Goal: Check status: Check status

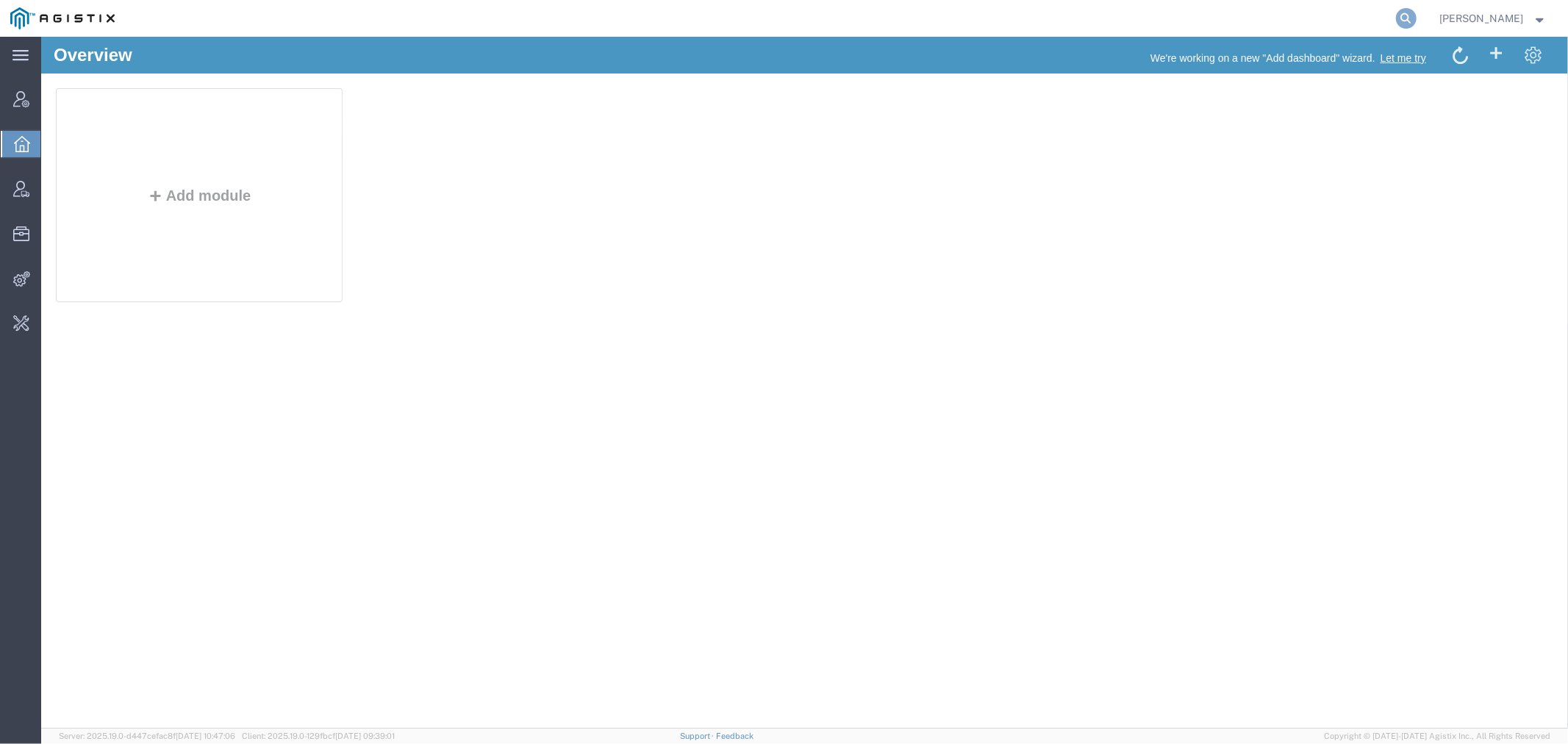
click at [1416, 22] on icon at bounding box center [1406, 18] width 21 height 21
paste input "4969011"
type input "4969011"
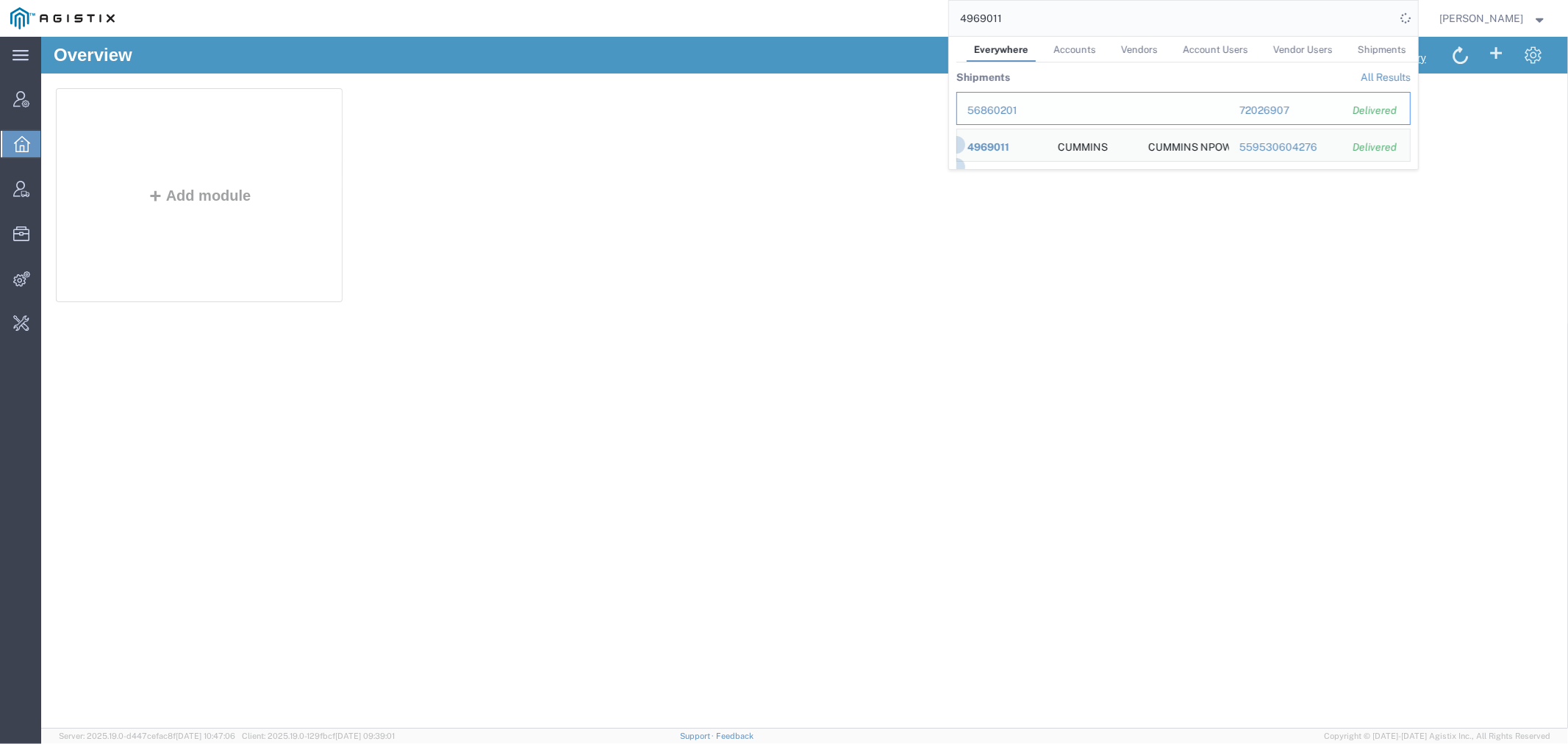
click at [1010, 104] on div "56860201" at bounding box center [1002, 110] width 70 height 16
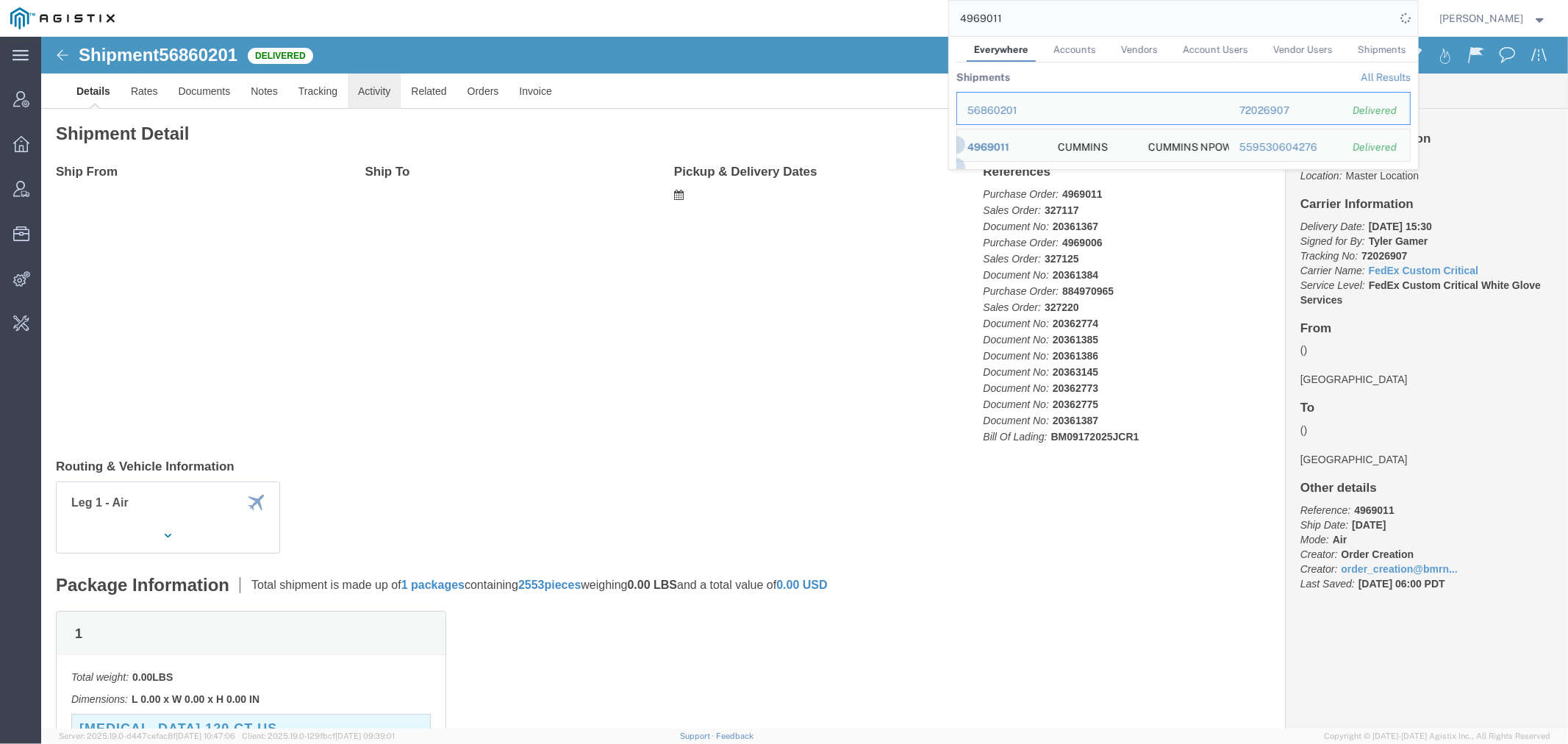
click link "Activity"
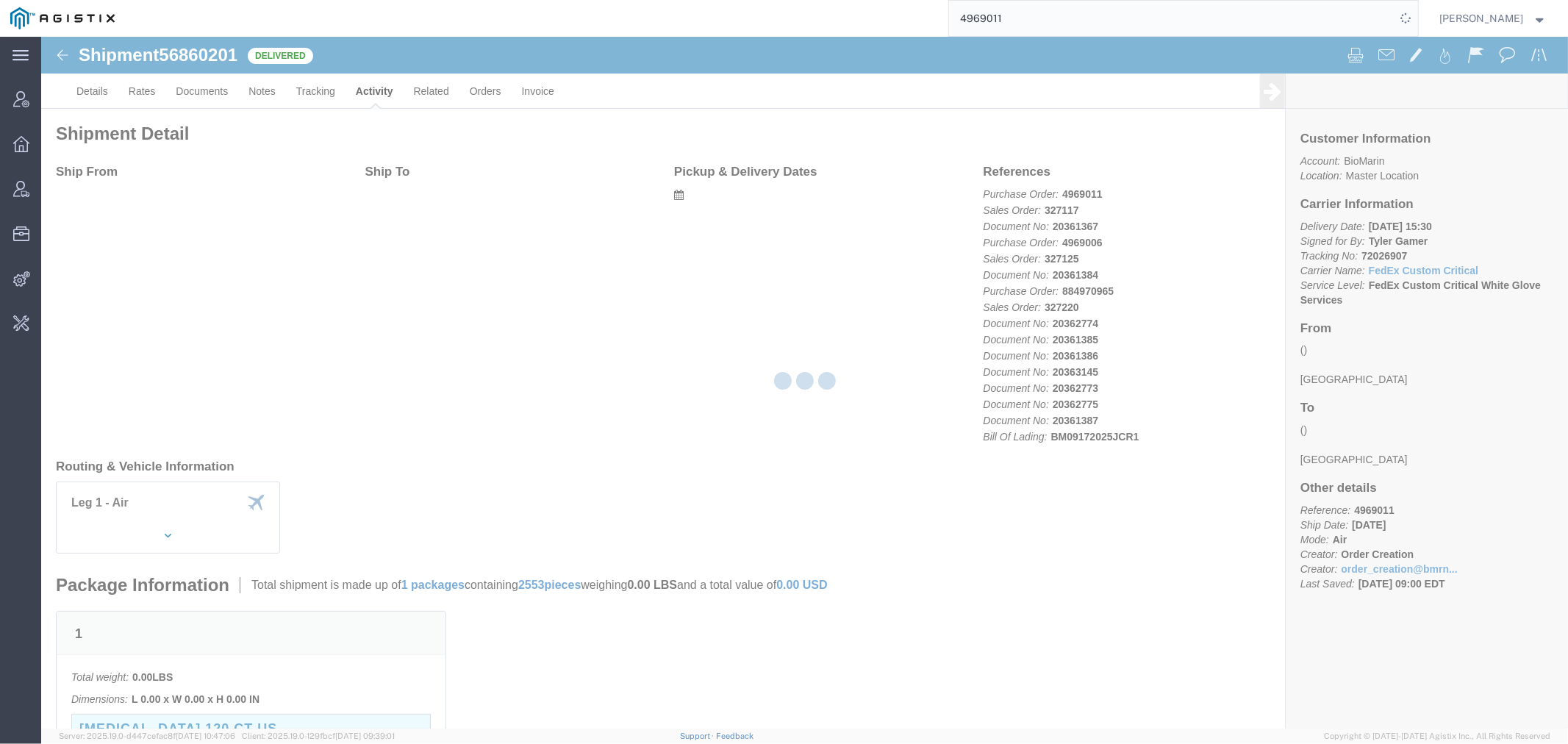
click at [369, 89] on div at bounding box center [804, 382] width 1527 height 692
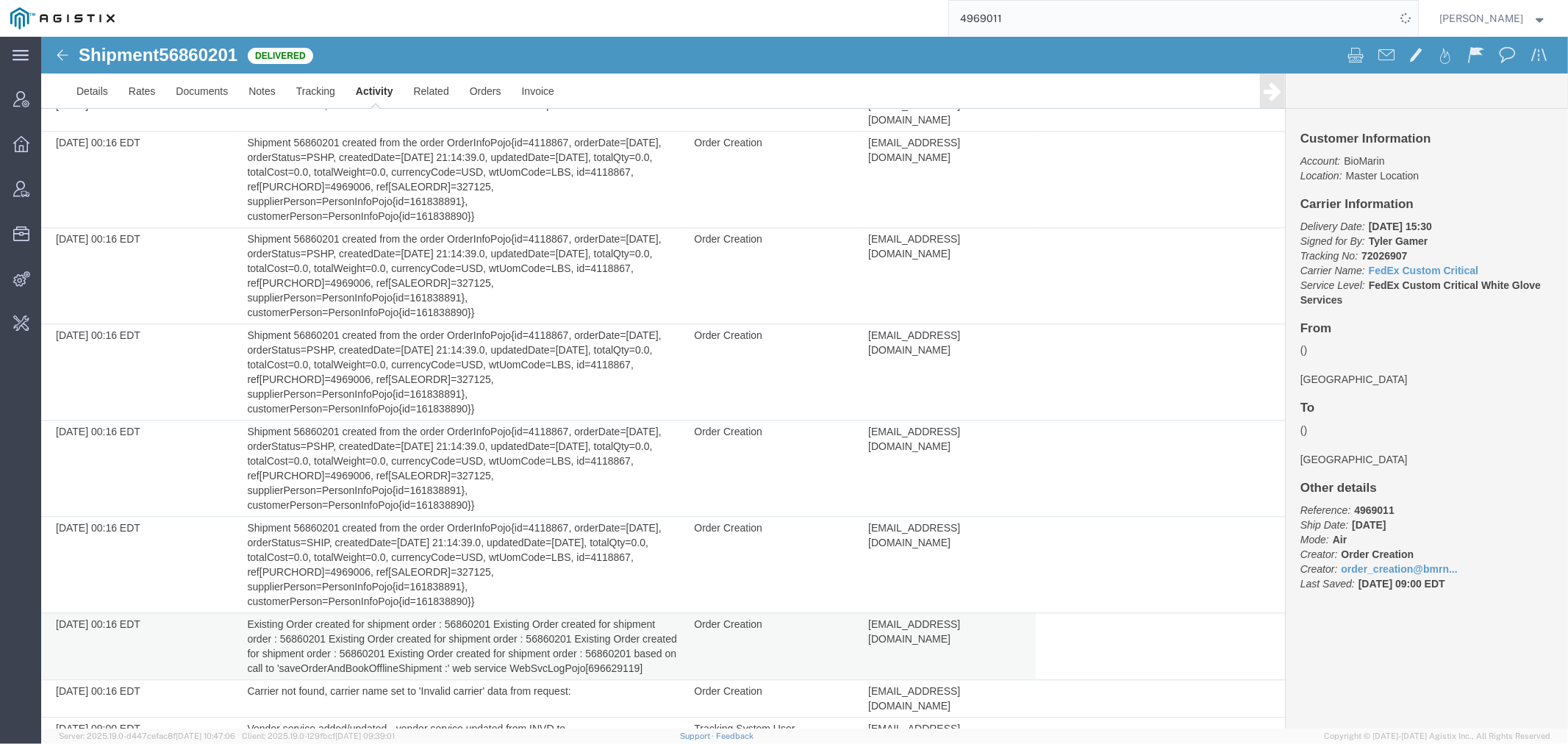
scroll to position [2698, 0]
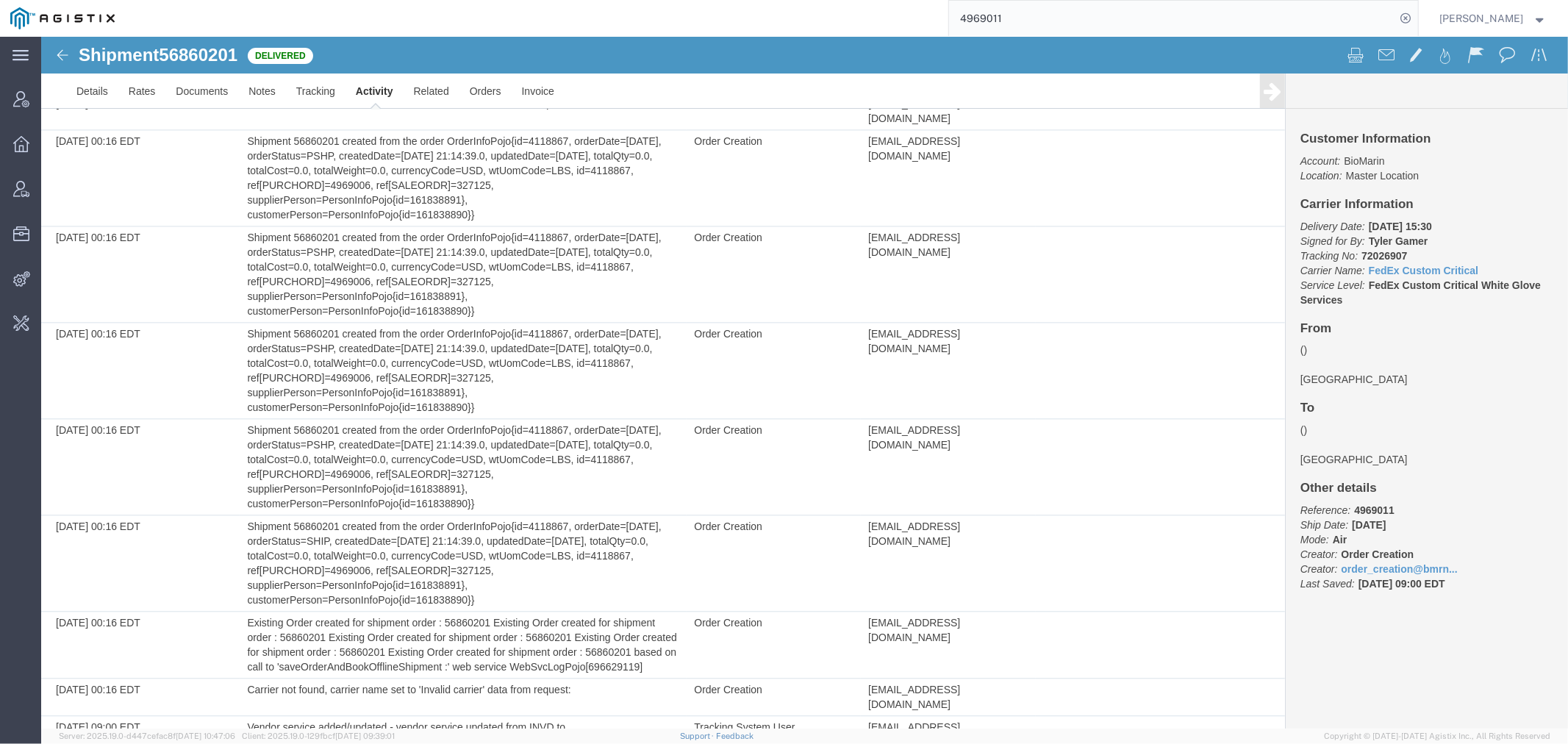
copy td "214_XML_56860201_327125_20250918130041_853852BC36A5855AB6A2877D1238438E"
